Goal: Information Seeking & Learning: Learn about a topic

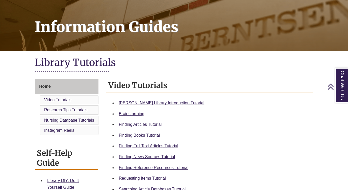
scroll to position [72, 0]
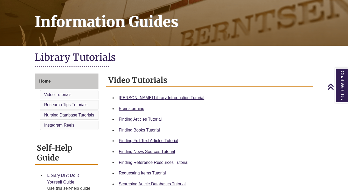
click at [136, 129] on link "Finding Books Tutorial" at bounding box center [139, 130] width 41 height 4
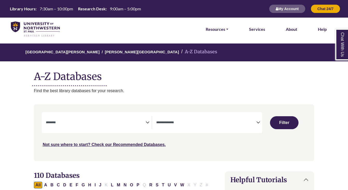
select select "Database Subject Filter"
select select "Database Types Filter"
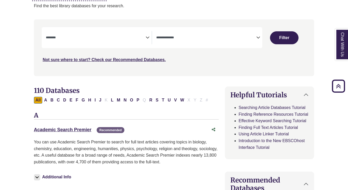
scroll to position [82, 0]
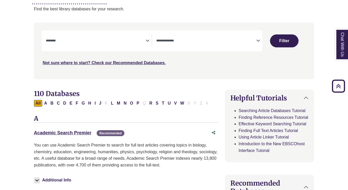
click at [144, 40] on textarea "Search" at bounding box center [96, 41] width 100 height 4
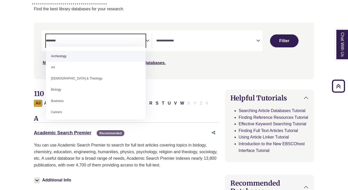
select select "******"
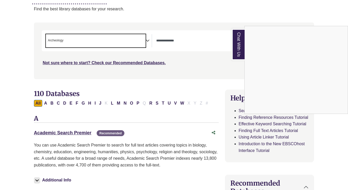
click at [140, 38] on div "Chat With Us" at bounding box center [174, 95] width 348 height 190
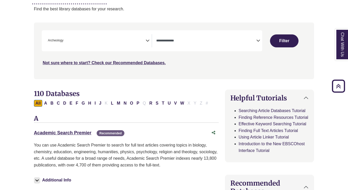
click at [85, 39] on span "× Archeology" at bounding box center [96, 40] width 100 height 13
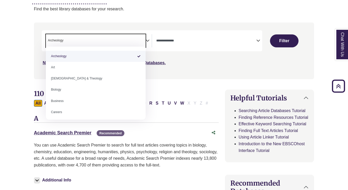
select select "Database Subject Filter"
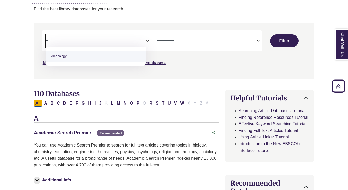
type textarea "*"
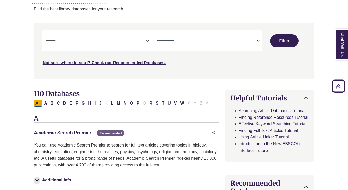
scroll to position [99, 0]
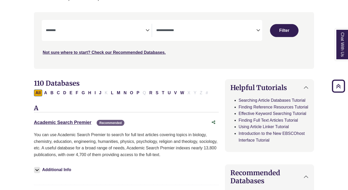
scroll to position [87, 0]
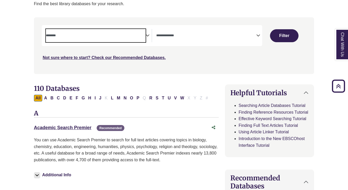
click at [97, 36] on textarea "Search" at bounding box center [96, 36] width 100 height 4
click at [111, 34] on span "× Archeology" at bounding box center [96, 35] width 100 height 13
click at [64, 34] on span "Archeology" at bounding box center [56, 35] width 16 height 5
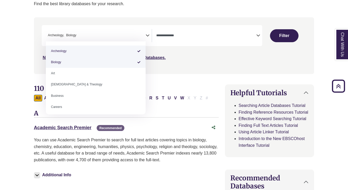
select select "*****"
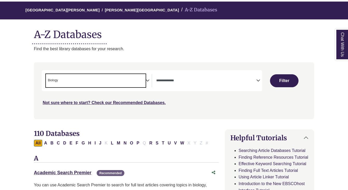
scroll to position [44, 0]
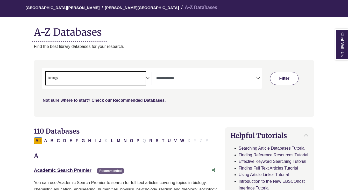
click at [276, 75] on button "Filter" at bounding box center [284, 78] width 29 height 13
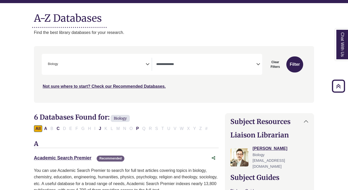
scroll to position [40, 0]
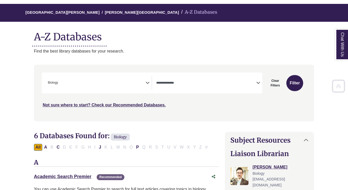
click at [187, 84] on textarea "Search" at bounding box center [206, 83] width 100 height 4
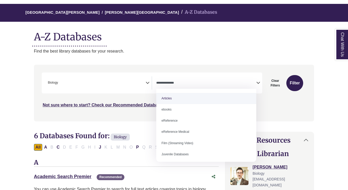
scroll to position [0, 0]
select select "*****"
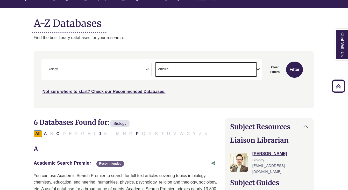
scroll to position [31, 0]
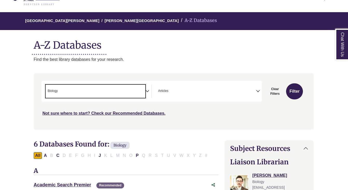
click at [127, 93] on span "× Biology" at bounding box center [96, 91] width 100 height 13
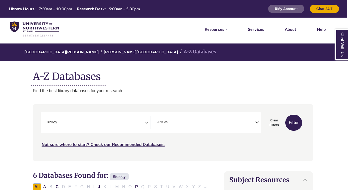
scroll to position [0, 1]
click at [89, 118] on span "× Biology" at bounding box center [95, 122] width 100 height 13
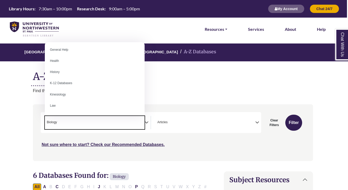
scroll to position [227, 0]
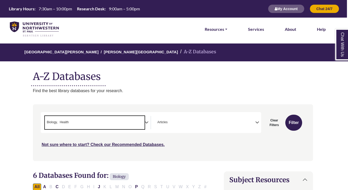
click at [58, 122] on li "× Health" at bounding box center [63, 122] width 11 height 5
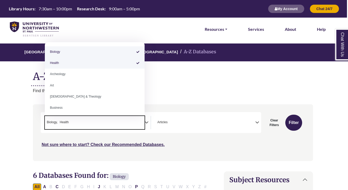
scroll to position [0, 0]
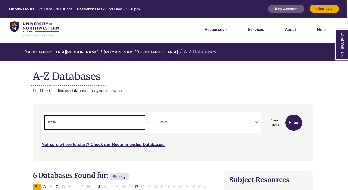
click at [81, 124] on span "× Health" at bounding box center [95, 122] width 100 height 13
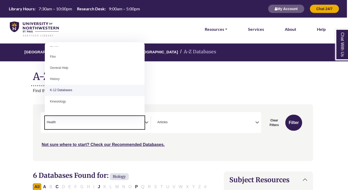
scroll to position [218, 0]
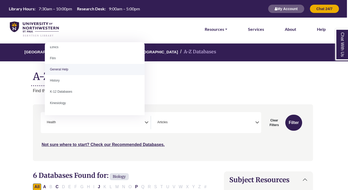
select select "*****"
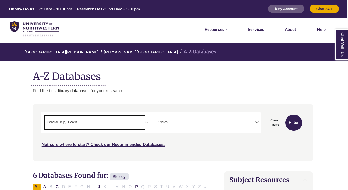
click at [86, 123] on span "× General Help × Health" at bounding box center [95, 122] width 100 height 13
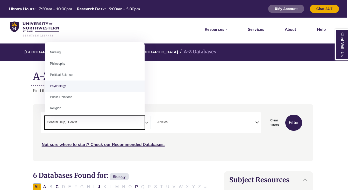
scroll to position [382, 0]
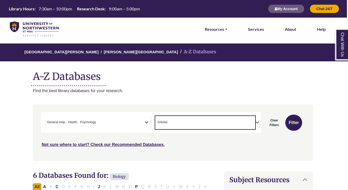
click at [231, 124] on span "× Articles" at bounding box center [205, 122] width 100 height 13
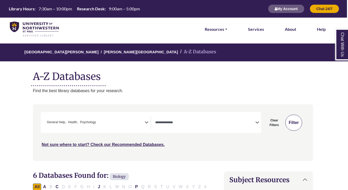
click at [297, 122] on button "Filter" at bounding box center [294, 123] width 17 height 16
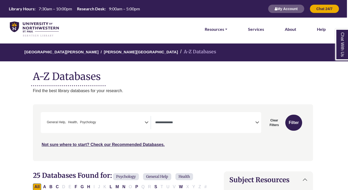
click at [211, 117] on span "Search filters" at bounding box center [205, 122] width 100 height 13
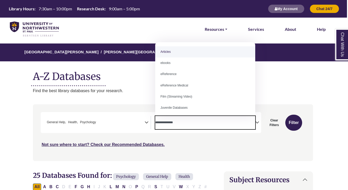
select select "*****"
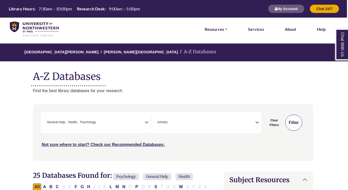
click at [295, 124] on button "Filter" at bounding box center [294, 123] width 17 height 16
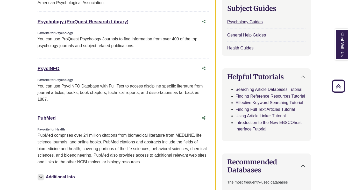
scroll to position [259, 3]
